Goal: Information Seeking & Learning: Check status

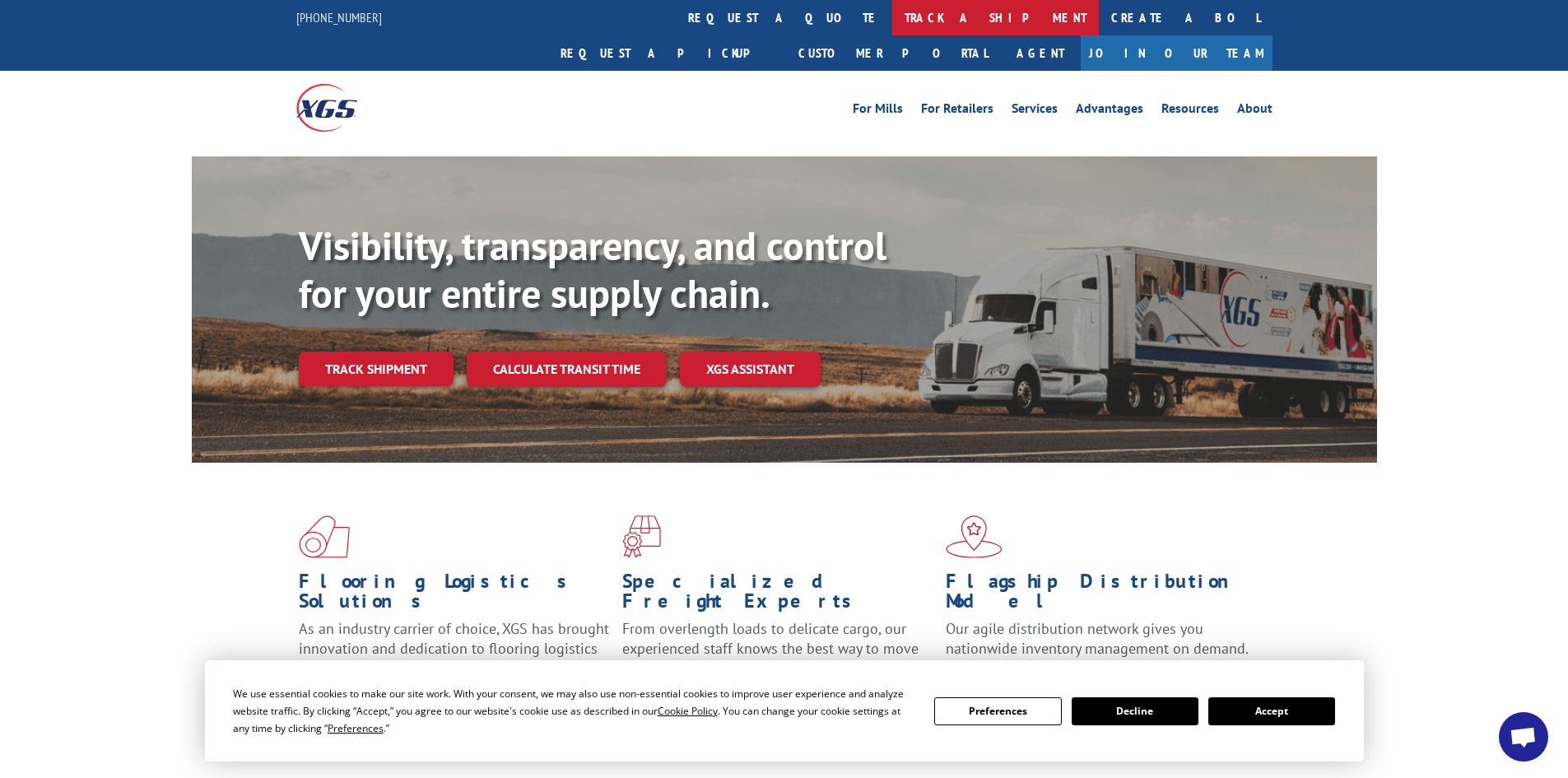
click at [893, 20] on link "track a shipment" at bounding box center [996, 18] width 207 height 35
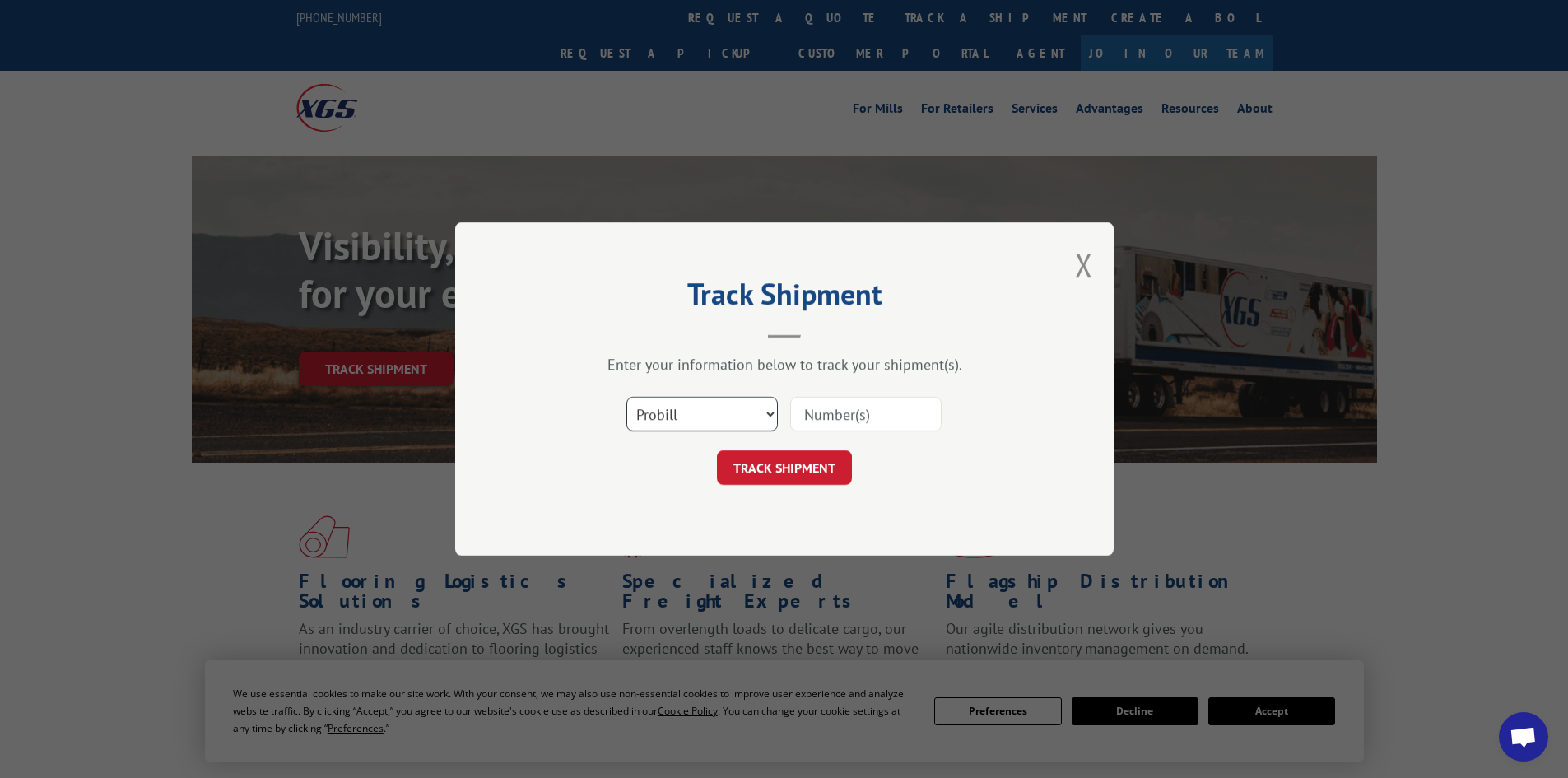
click at [671, 409] on select "Select category... Probill BOL PO" at bounding box center [702, 414] width 151 height 34
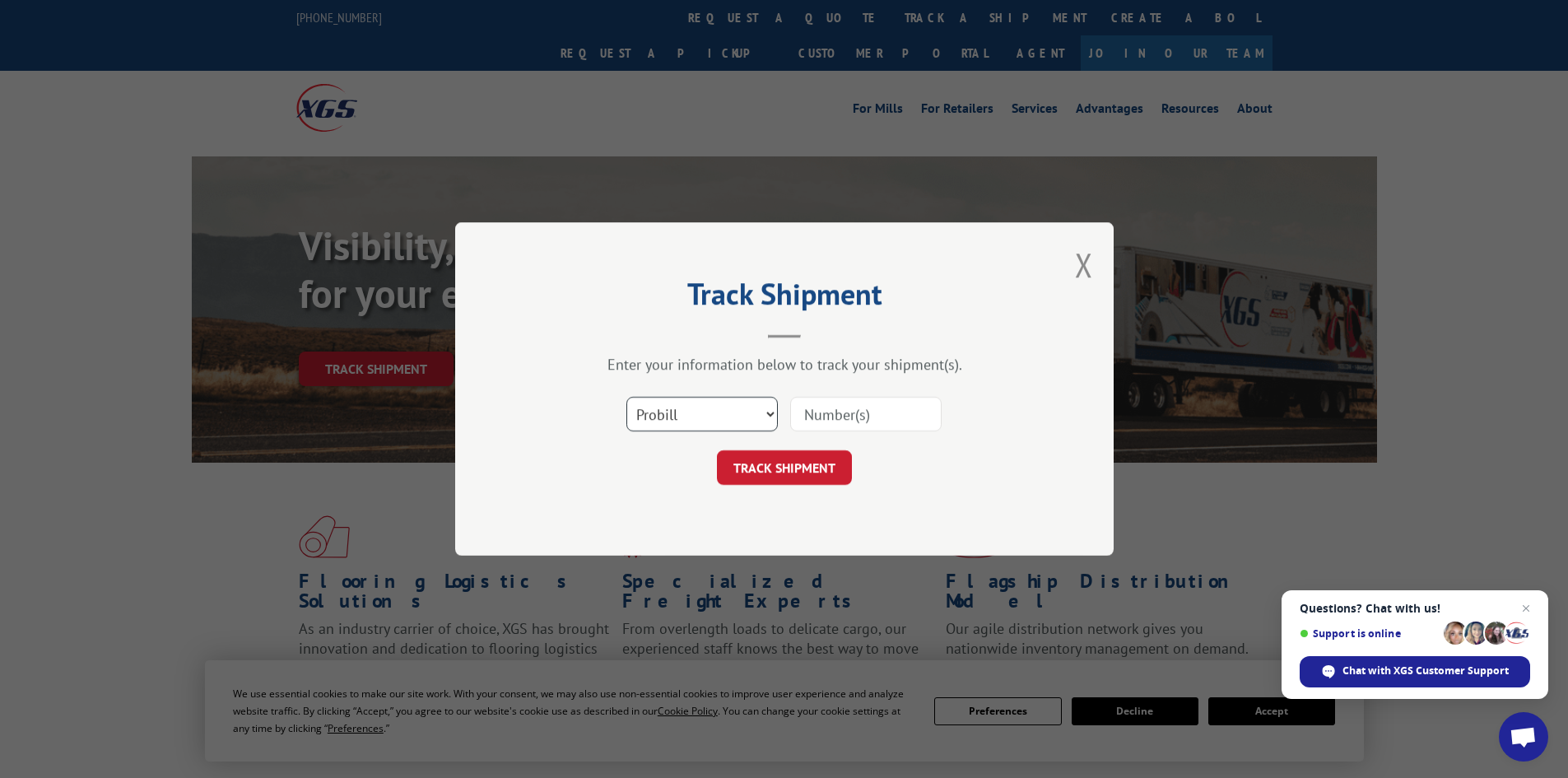
select select "po"
click at [626, 397] on select "Select category... Probill BOL PO" at bounding box center [702, 414] width 151 height 34
click at [803, 423] on input at bounding box center [865, 414] width 151 height 34
paste input "25509247"
type input "25509247"
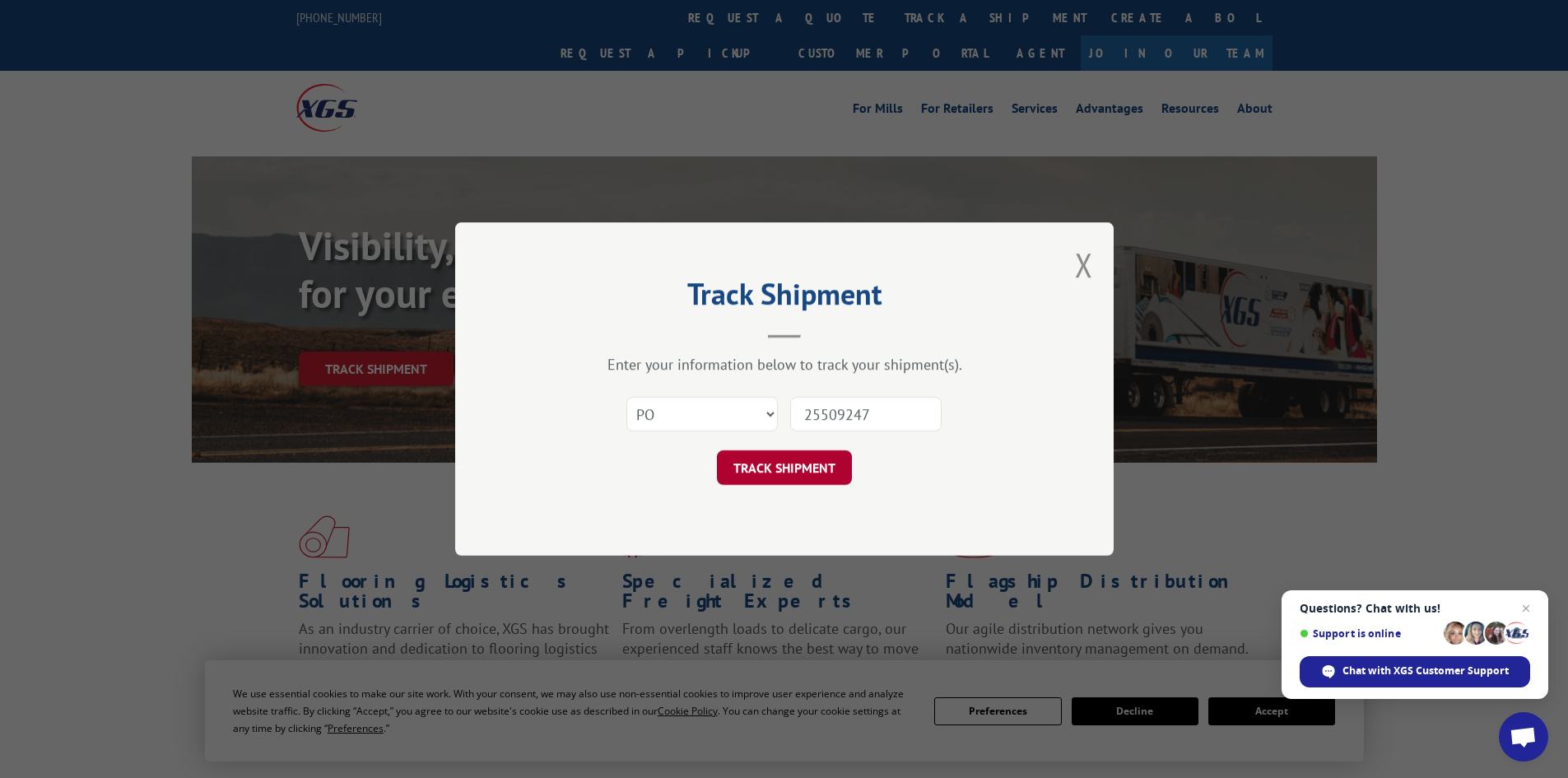
click at [748, 471] on button "TRACK SHIPMENT" at bounding box center [784, 468] width 135 height 34
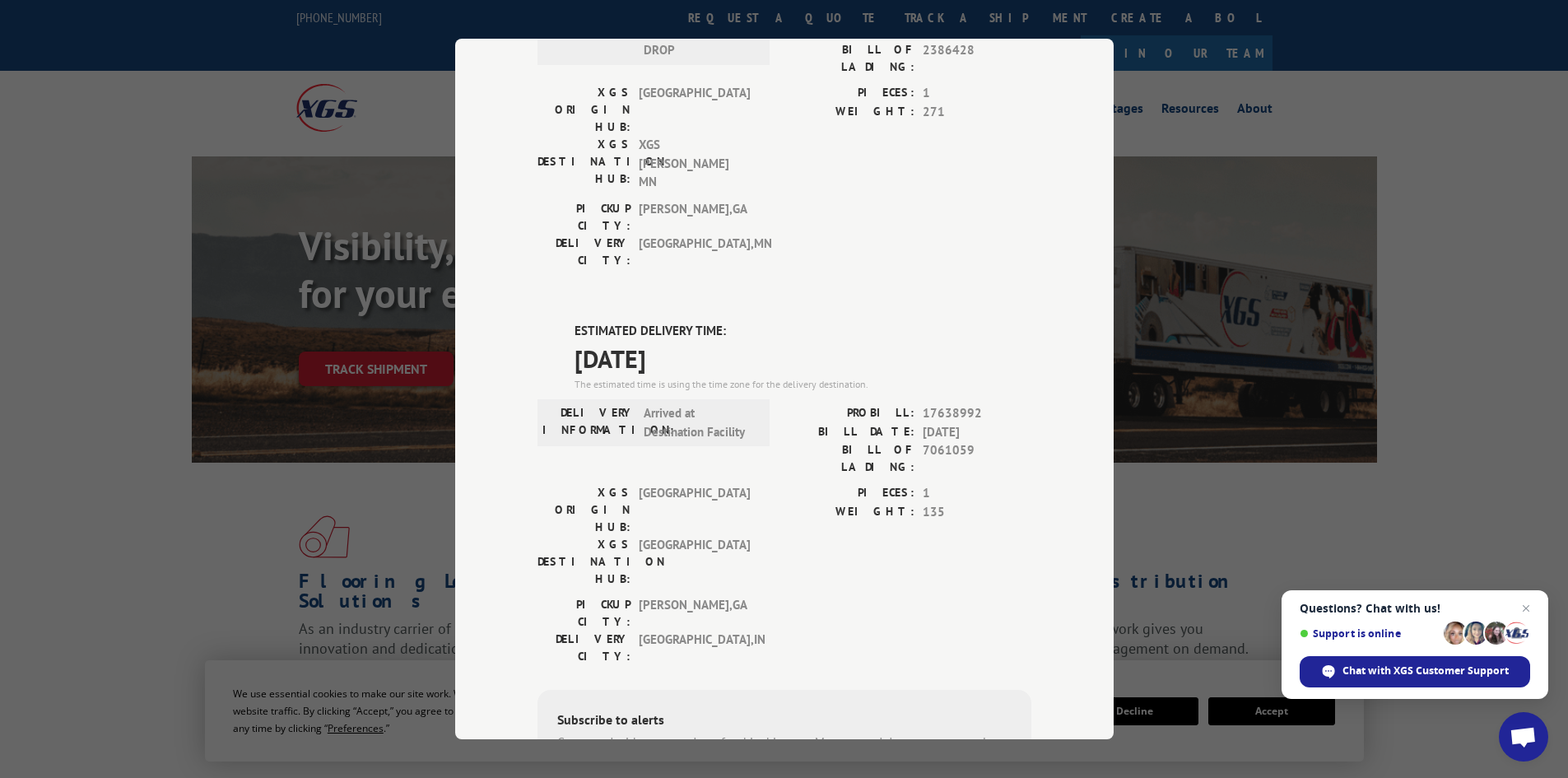
scroll to position [247, 0]
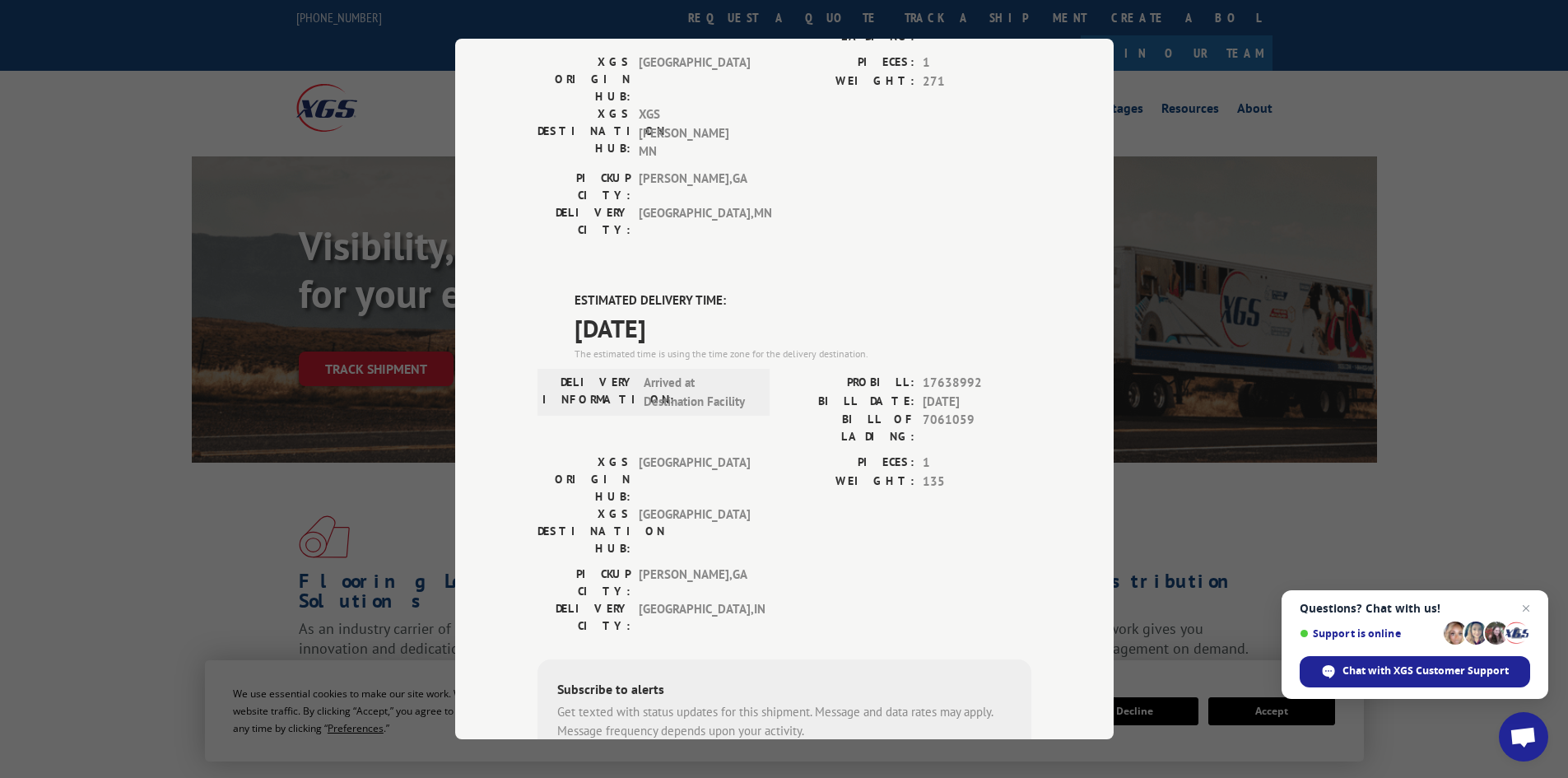
click at [379, 97] on div "Track Shipment DELIVERED DELIVERY INFORMATION: [DATE] 01:00 pm DROP PROBILL: 16…" at bounding box center [784, 389] width 1568 height 778
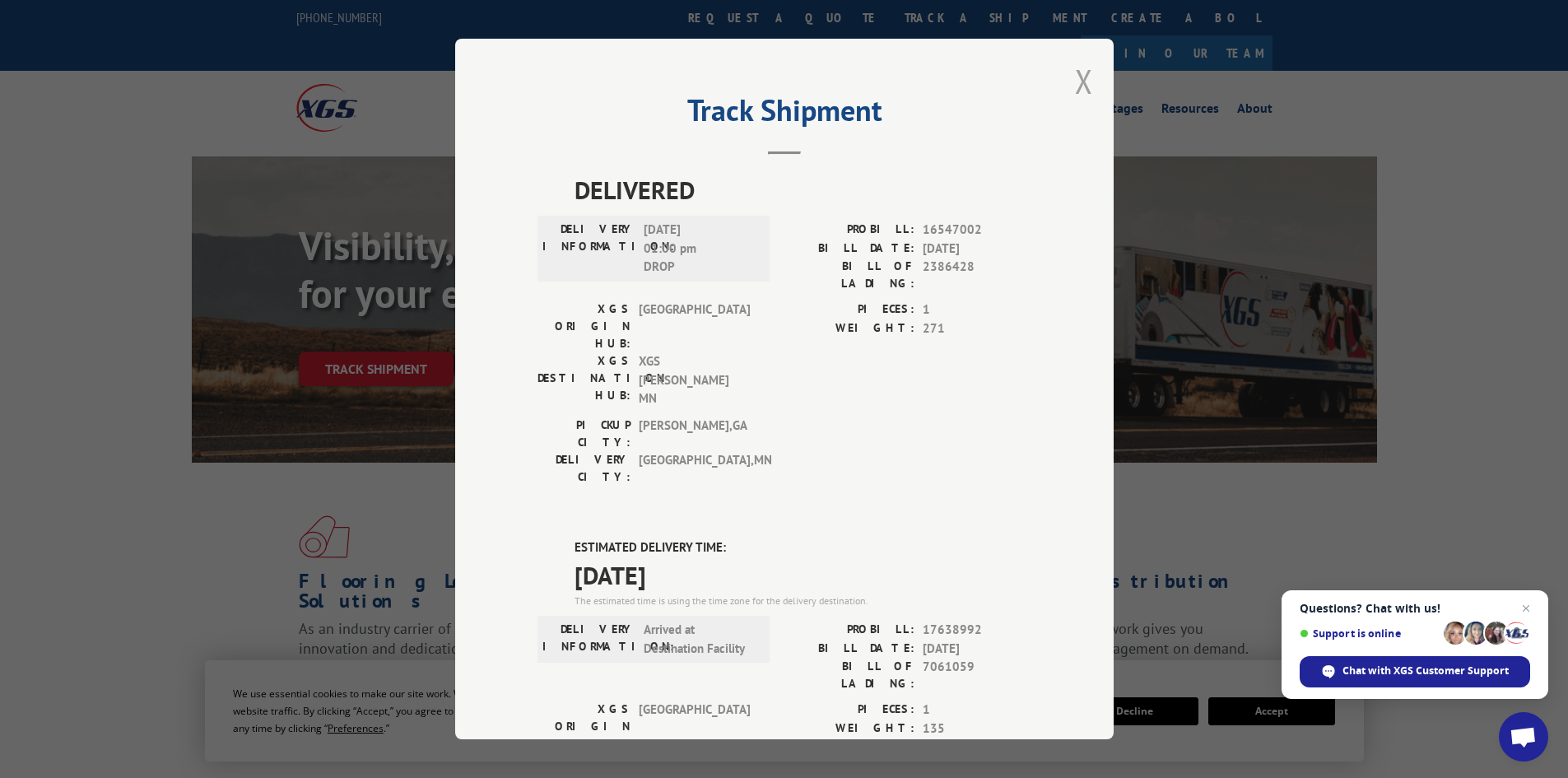
click at [1075, 84] on button "Close modal" at bounding box center [1084, 81] width 19 height 44
